Goal: Transaction & Acquisition: Obtain resource

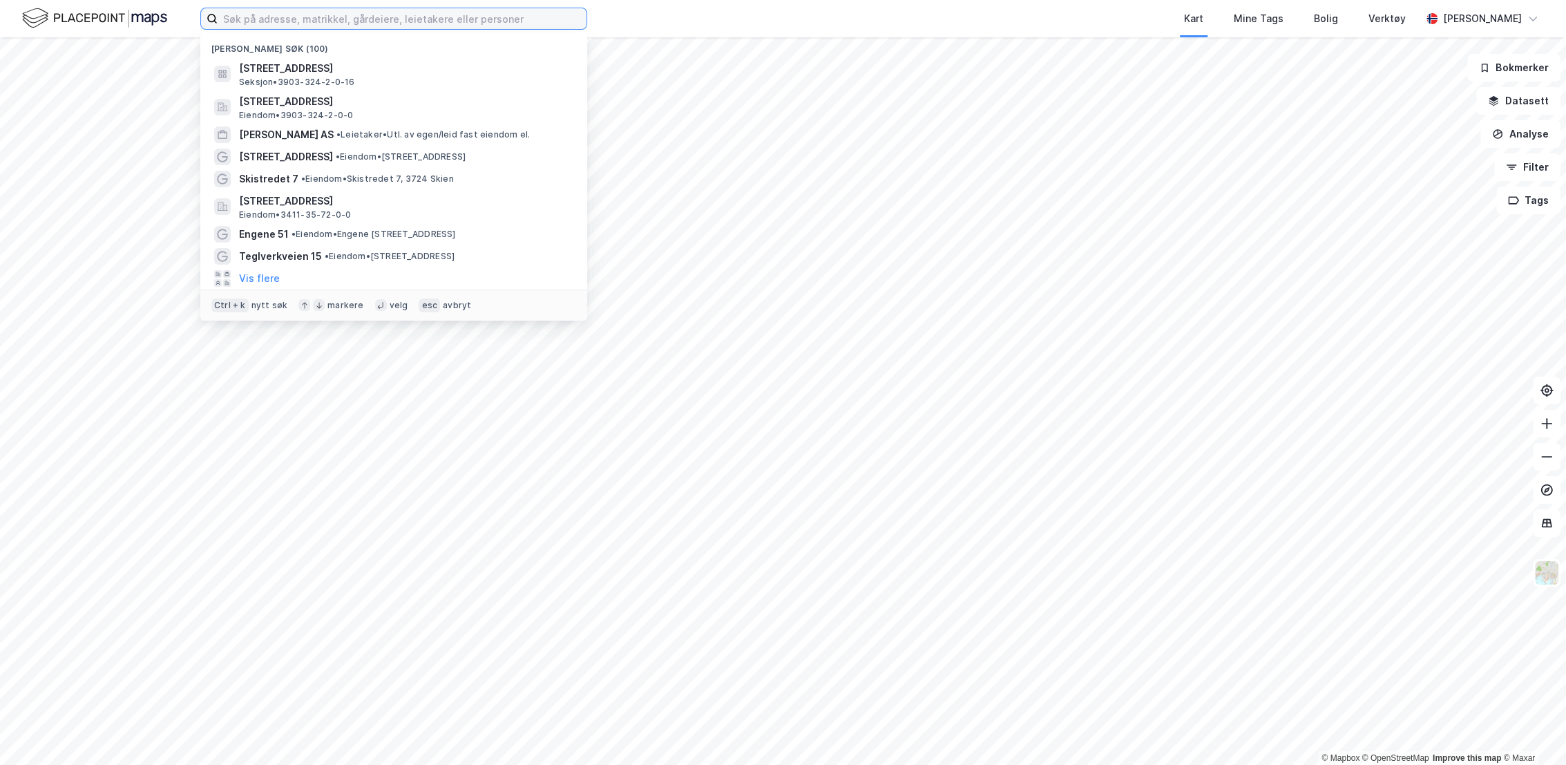
click at [314, 16] on input at bounding box center [402, 18] width 369 height 21
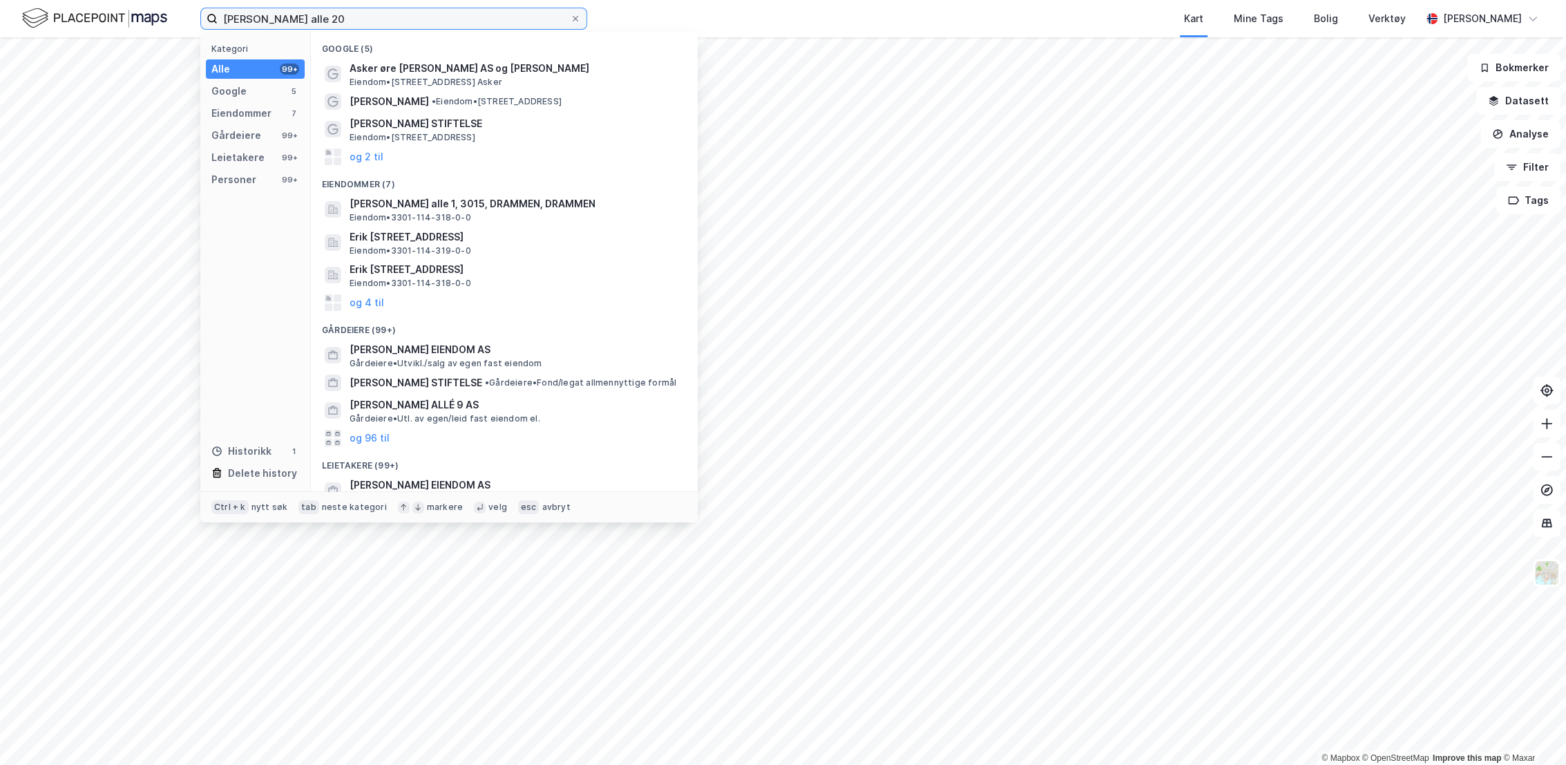
type input "[PERSON_NAME] alle 20"
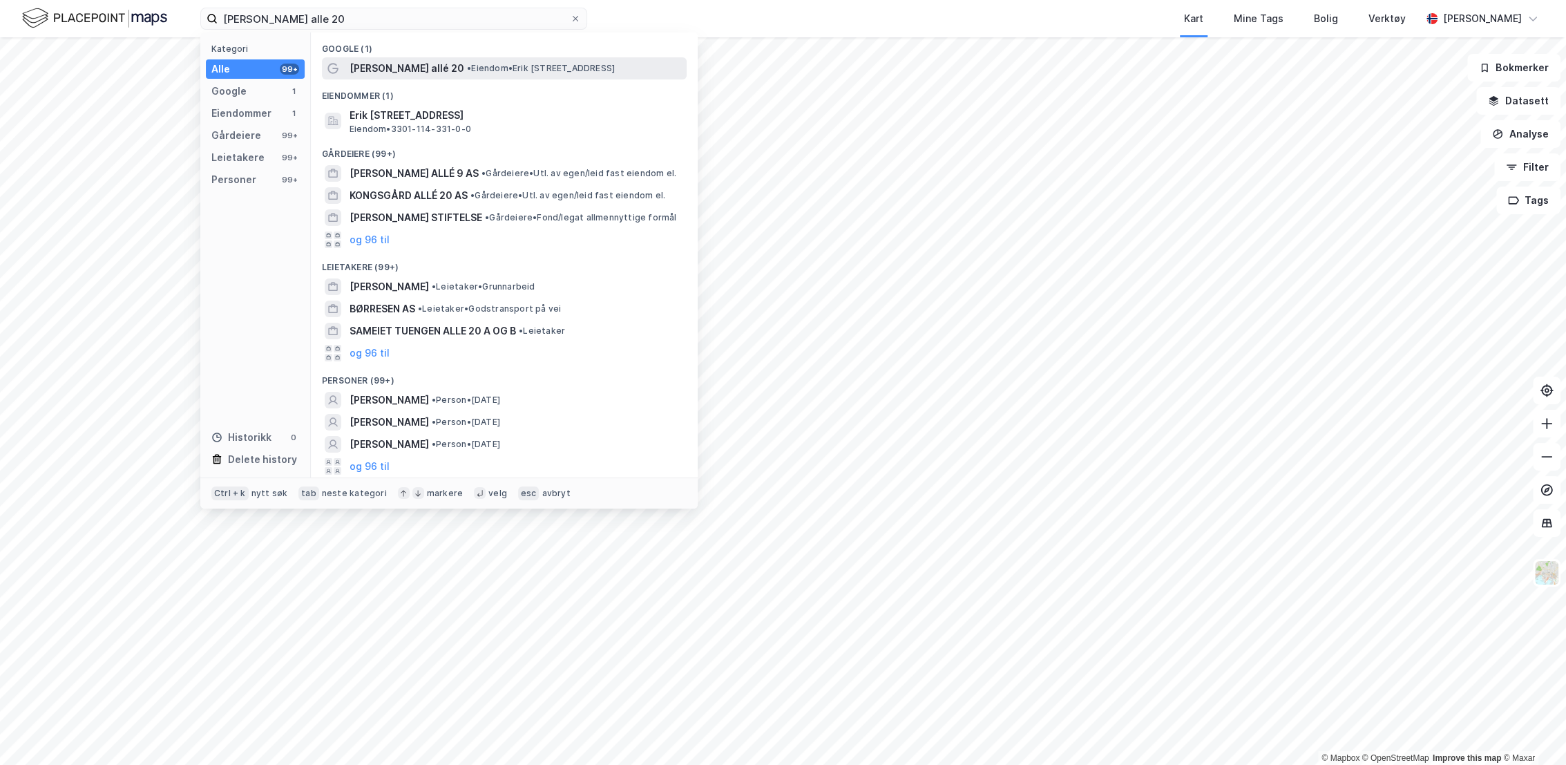
click at [491, 67] on span "• Eiendom • [PERSON_NAME][STREET_ADDRESS]" at bounding box center [541, 68] width 148 height 11
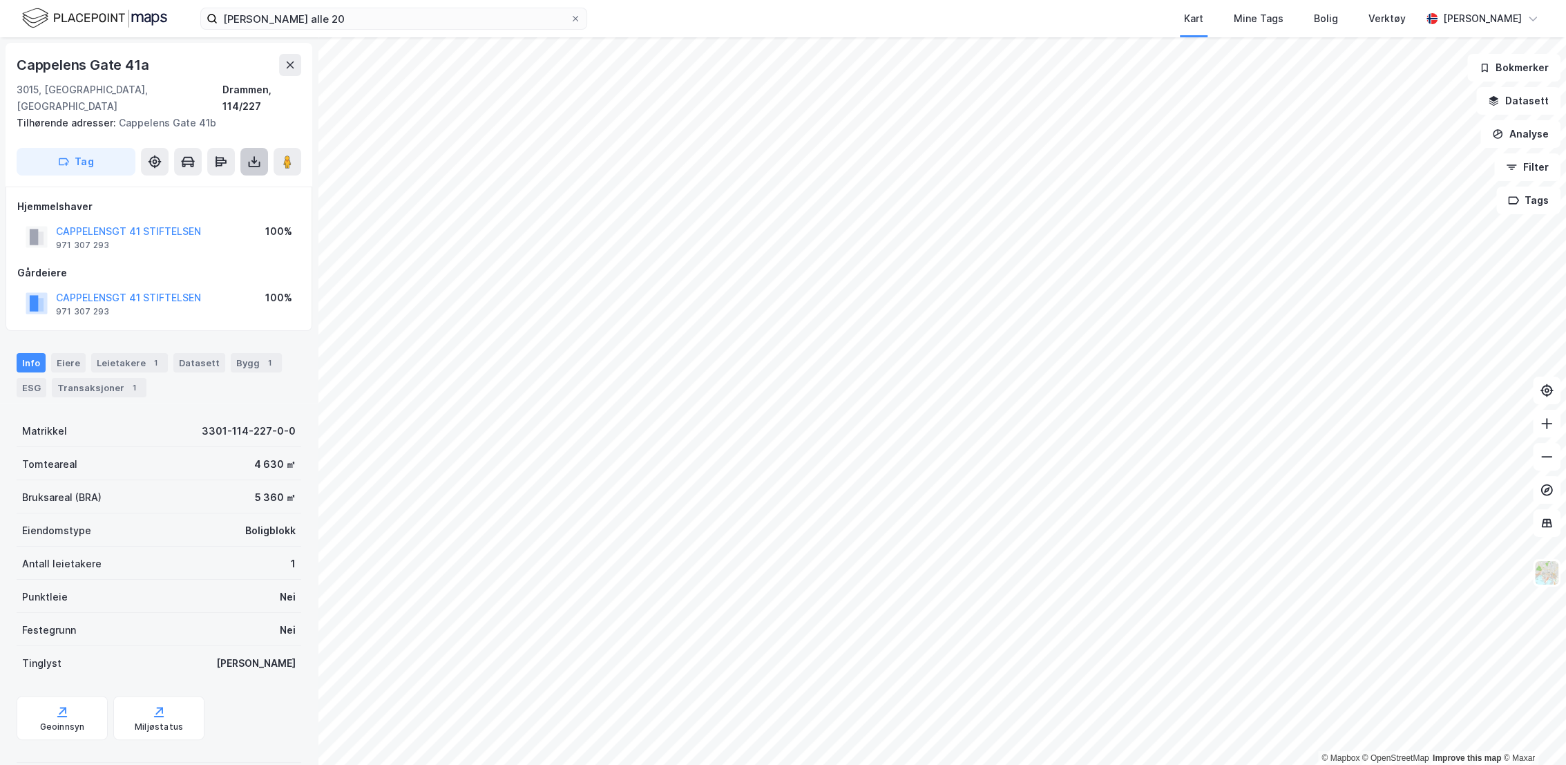
click at [251, 155] on icon at bounding box center [254, 162] width 14 height 14
click at [200, 184] on div "Last ned grunnbok" at bounding box center [186, 189] width 80 height 11
click at [243, 148] on button at bounding box center [254, 162] width 28 height 28
click at [243, 179] on div "Last ned grunnbok" at bounding box center [194, 189] width 147 height 22
